Goal: Transaction & Acquisition: Purchase product/service

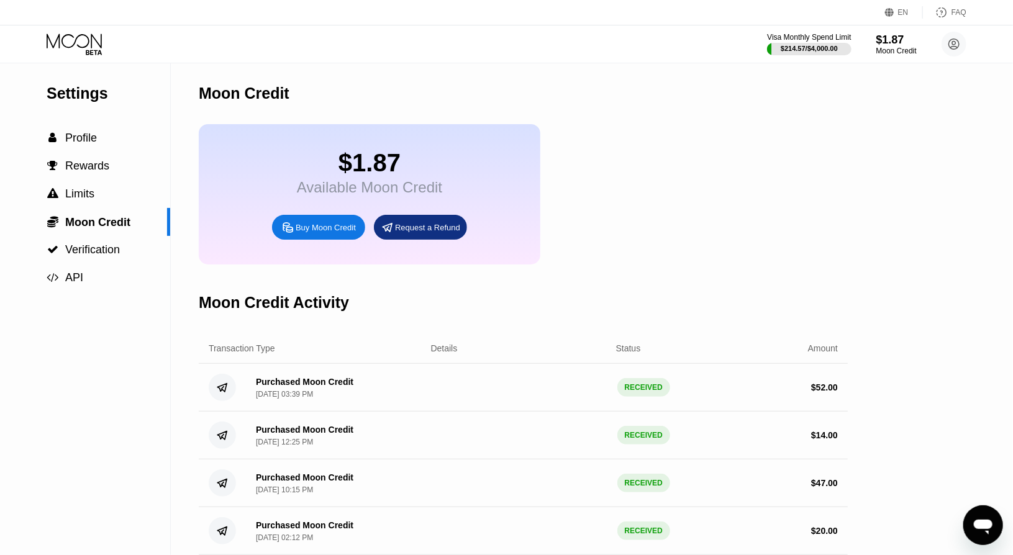
click at [898, 39] on div "$1.87" at bounding box center [897, 39] width 42 height 13
click at [879, 42] on div "$1.87" at bounding box center [897, 39] width 42 height 13
click at [900, 40] on div "$1.87" at bounding box center [897, 39] width 42 height 13
click at [898, 39] on div "$1.87" at bounding box center [897, 39] width 42 height 13
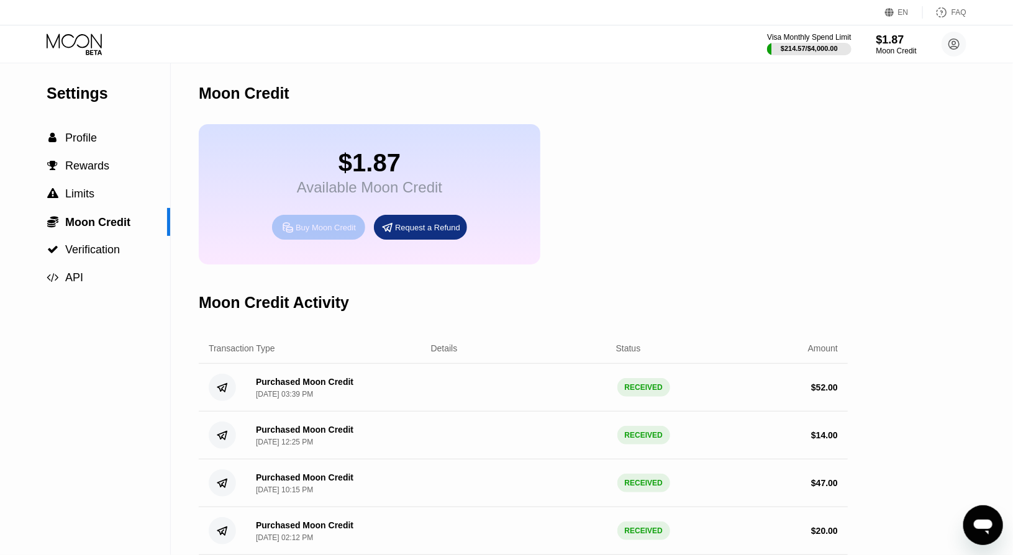
click at [319, 233] on div "Buy Moon Credit" at bounding box center [326, 227] width 60 height 11
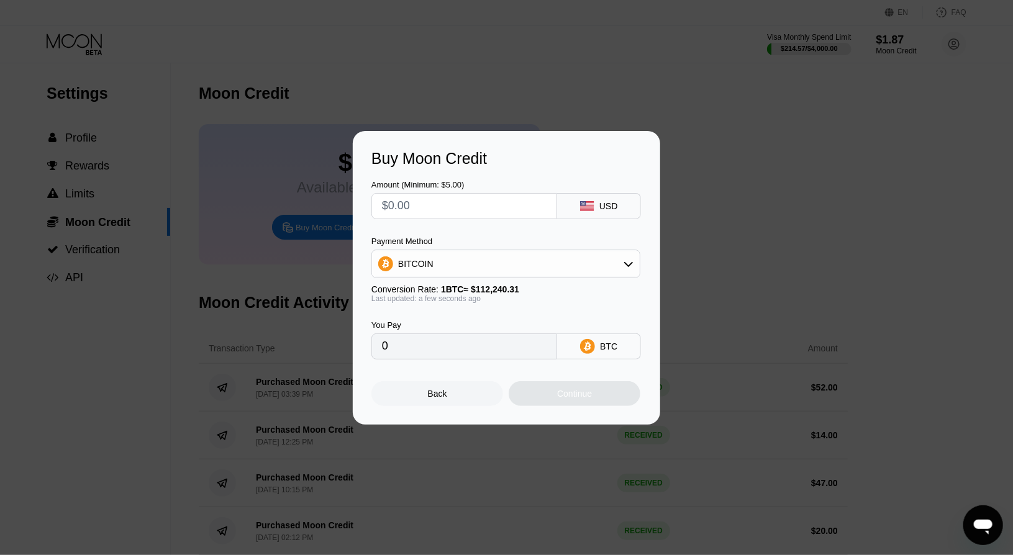
click at [477, 209] on input "text" at bounding box center [464, 206] width 165 height 25
type input "$1"
type input "0.00000891"
type input "$15"
type input "0.00013365"
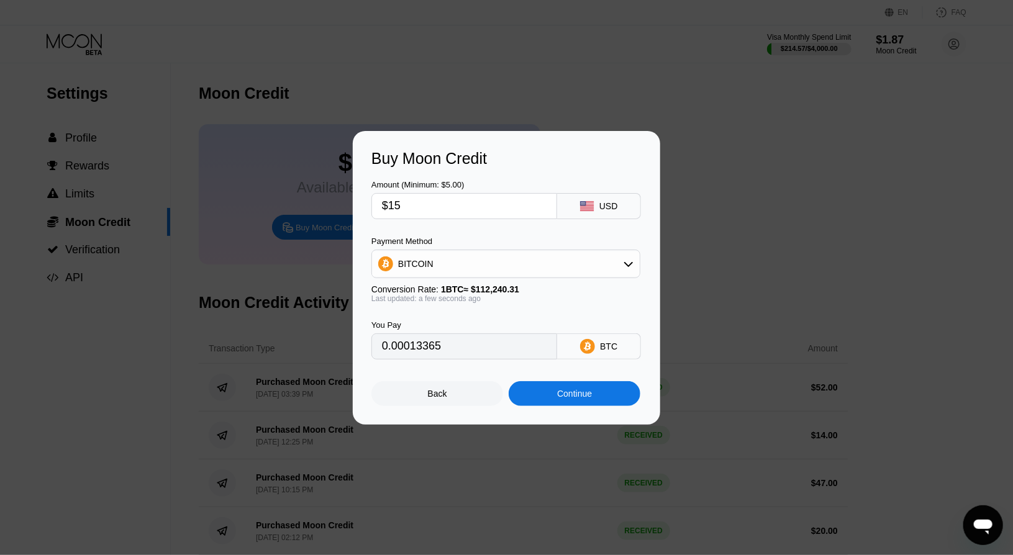
type input "$15"
click at [629, 395] on div "Continue" at bounding box center [575, 393] width 132 height 25
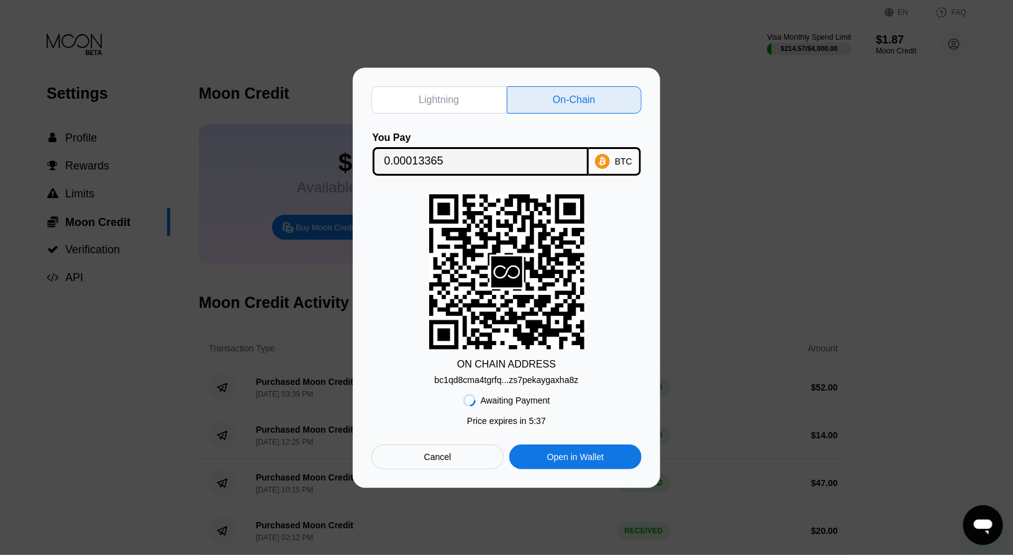
click at [515, 381] on div "bc1qd8cma4tgrfq...zs7pekaygaxha8z" at bounding box center [507, 380] width 144 height 10
click at [431, 157] on input "0.00013365" at bounding box center [481, 161] width 193 height 25
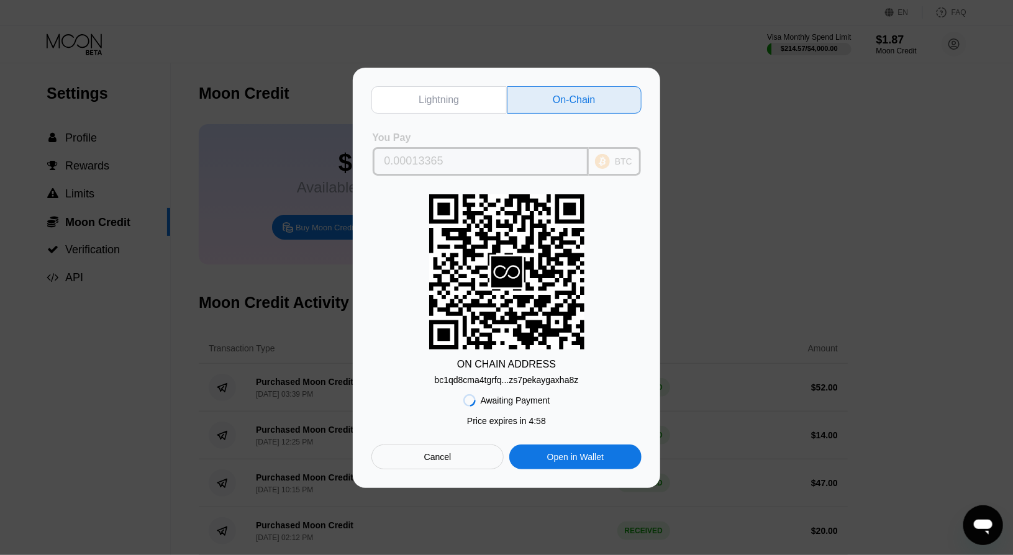
drag, startPoint x: 473, startPoint y: 155, endPoint x: 371, endPoint y: 155, distance: 102.5
click at [371, 155] on div "Lightning On-Chain You Pay 0.00013365 BTC ON CHAIN ADDRESS bc1qd8cma4tgrfq...zs…" at bounding box center [507, 278] width 308 height 421
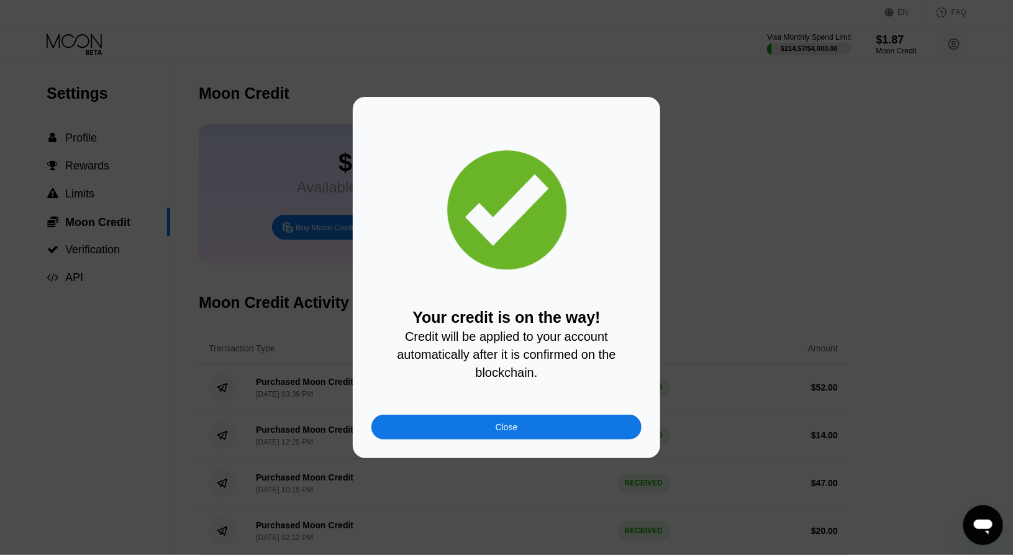
click at [605, 435] on div "Close" at bounding box center [507, 427] width 270 height 25
